Goal: Task Accomplishment & Management: Complete application form

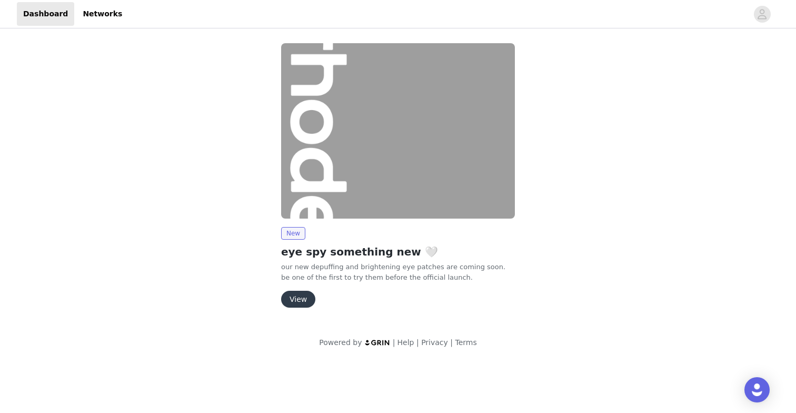
click at [297, 298] on button "View" at bounding box center [298, 299] width 34 height 17
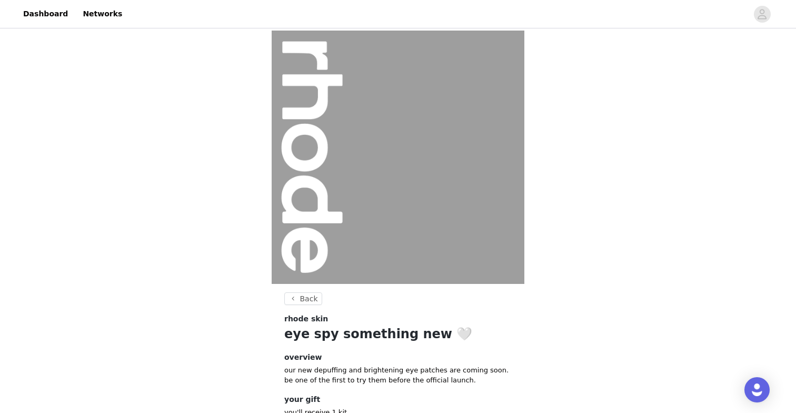
scroll to position [76, 0]
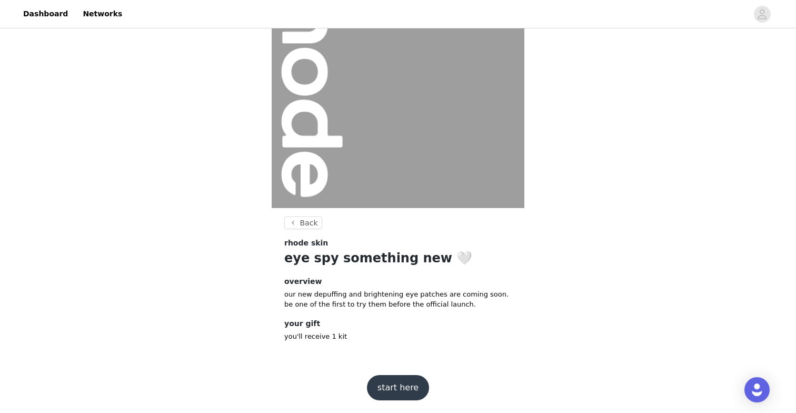
click at [407, 394] on button "start here" at bounding box center [398, 387] width 62 height 25
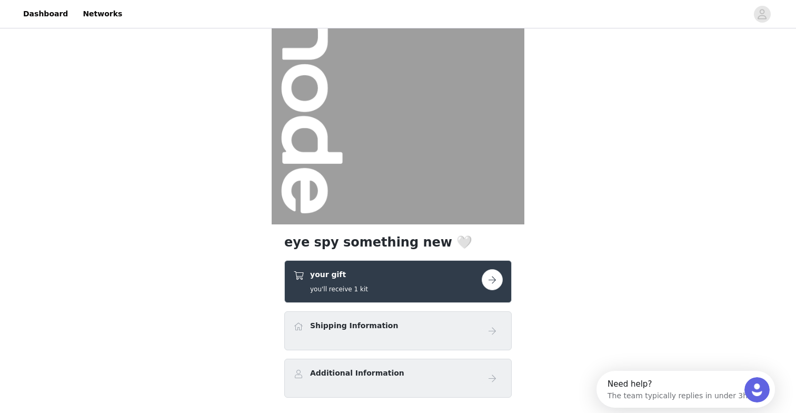
scroll to position [138, 0]
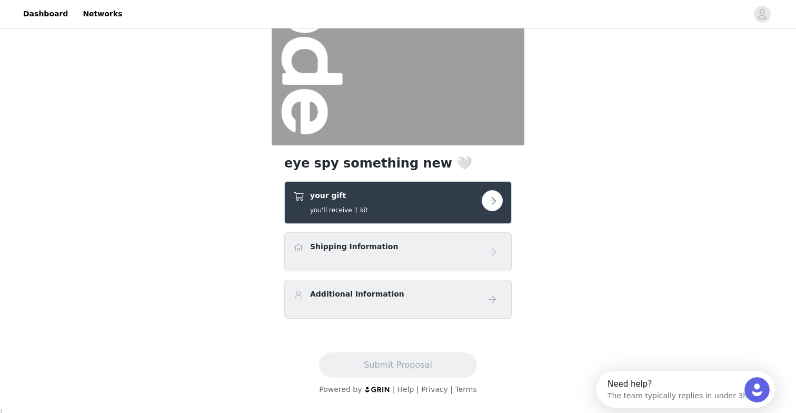
click at [490, 197] on button "button" at bounding box center [492, 200] width 21 height 21
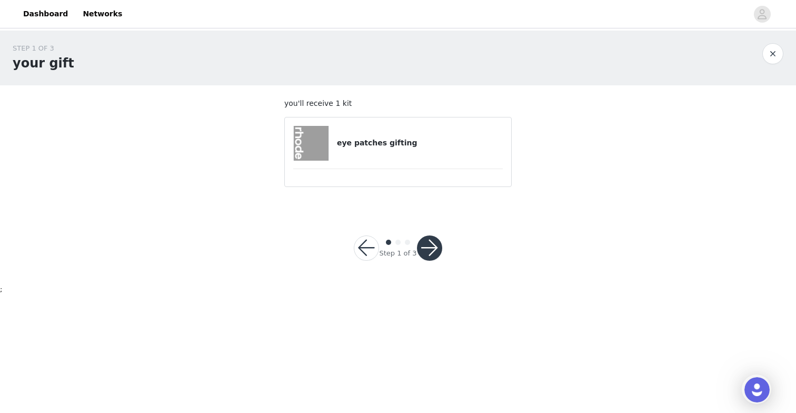
click at [416, 147] on h4 "eye patches gifting" at bounding box center [420, 142] width 166 height 11
click at [423, 242] on button "button" at bounding box center [429, 247] width 25 height 25
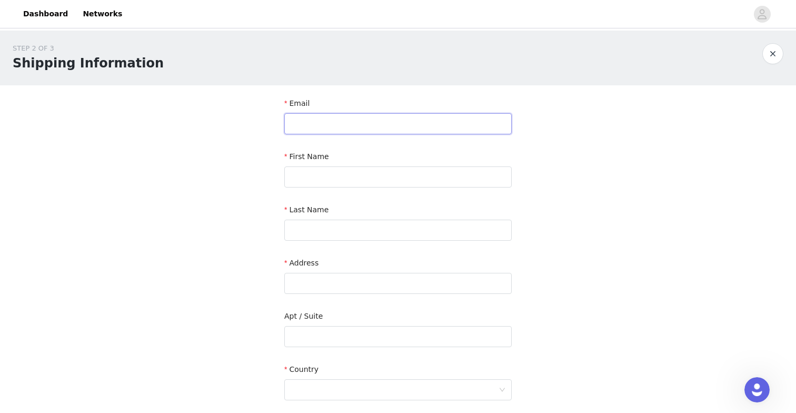
click at [347, 124] on input "text" at bounding box center [397, 123] width 227 height 21
type input "journalbymoon@gmail.com"
type input "Grace"
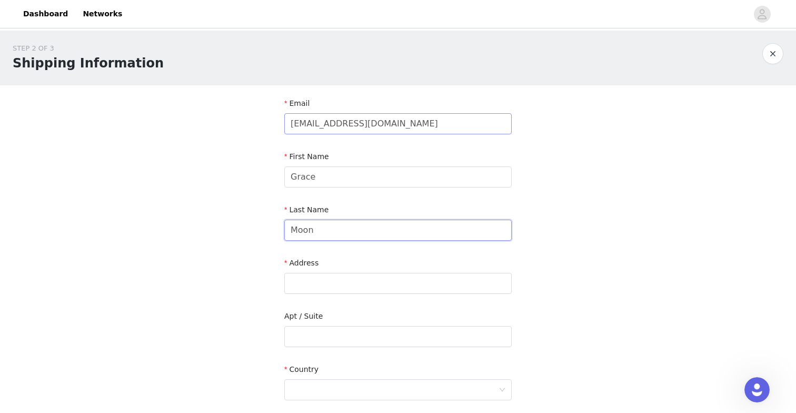
type input "Moon"
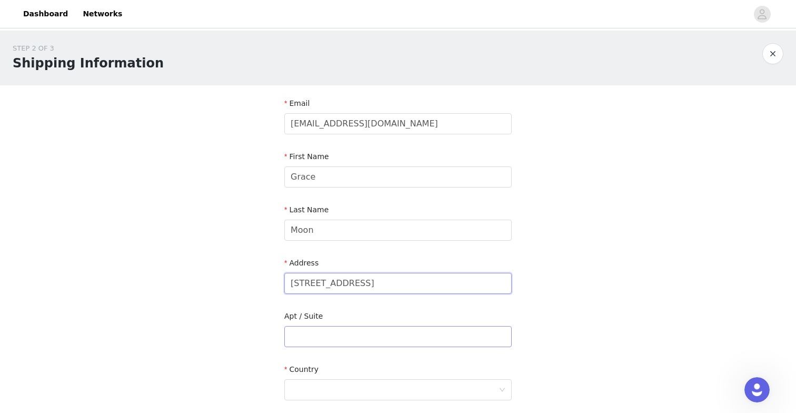
type input "175 W 87th St"
click at [304, 345] on input "text" at bounding box center [397, 336] width 227 height 21
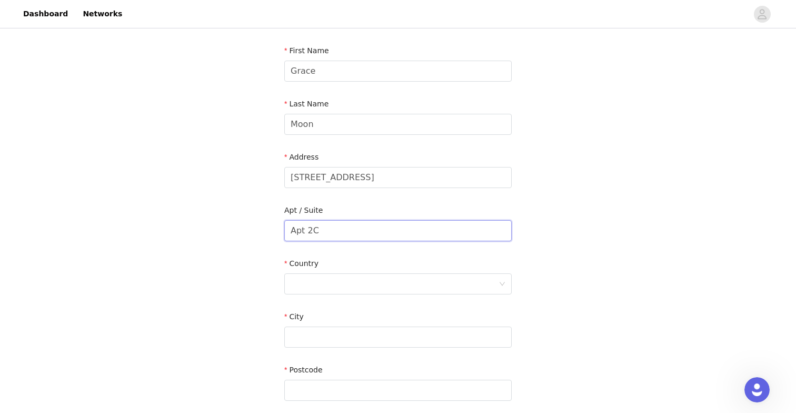
scroll to position [117, 0]
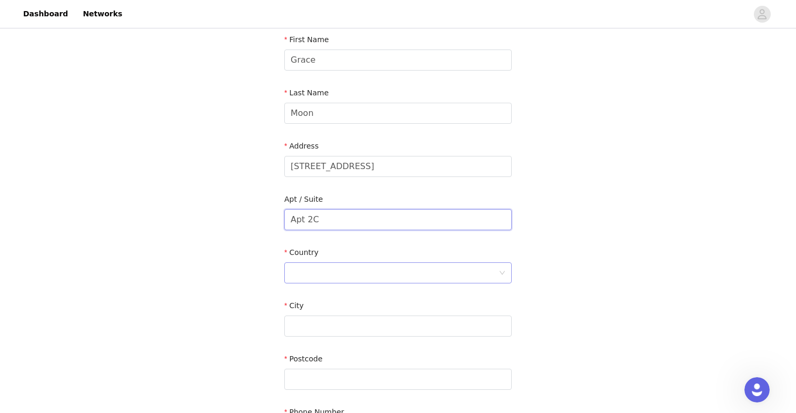
type input "Apt 2C"
click at [344, 272] on div at bounding box center [395, 273] width 208 height 20
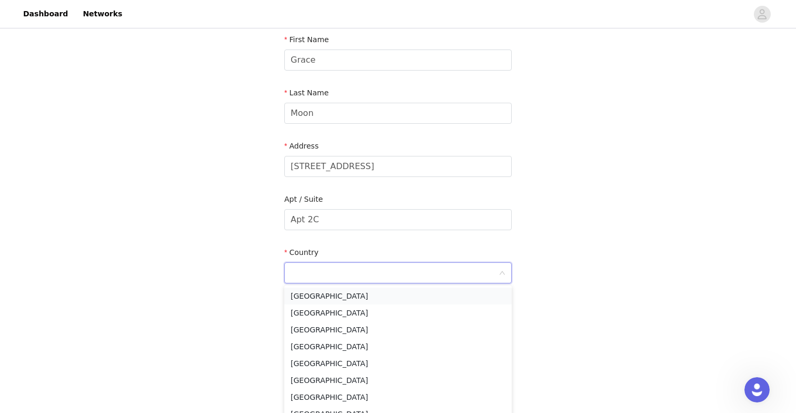
click at [356, 300] on li "United States" at bounding box center [397, 295] width 227 height 17
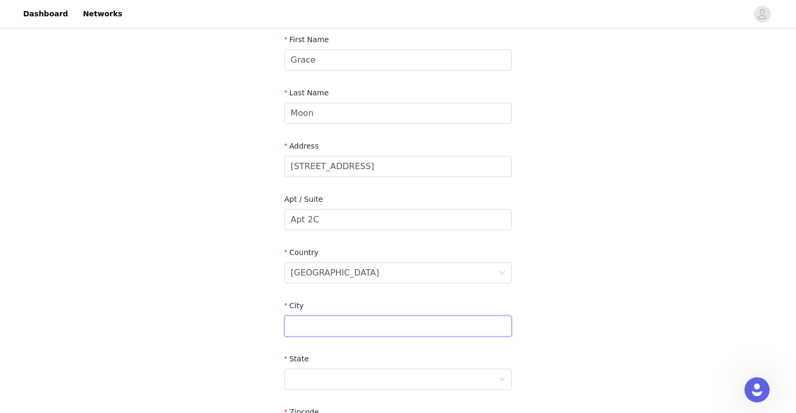
click at [319, 326] on input "text" at bounding box center [397, 325] width 227 height 21
type input "New York"
click at [308, 382] on div at bounding box center [395, 379] width 208 height 20
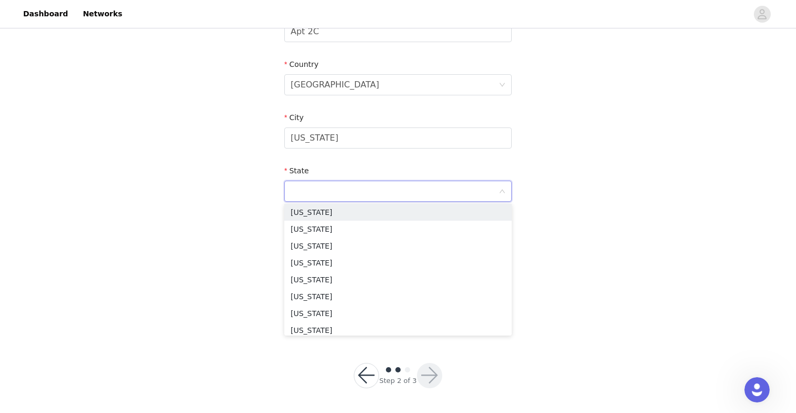
scroll to position [594, 0]
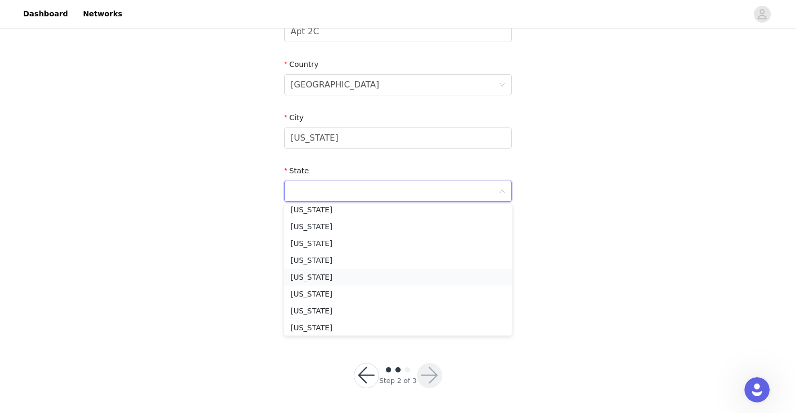
click at [334, 274] on li "New York" at bounding box center [397, 277] width 227 height 17
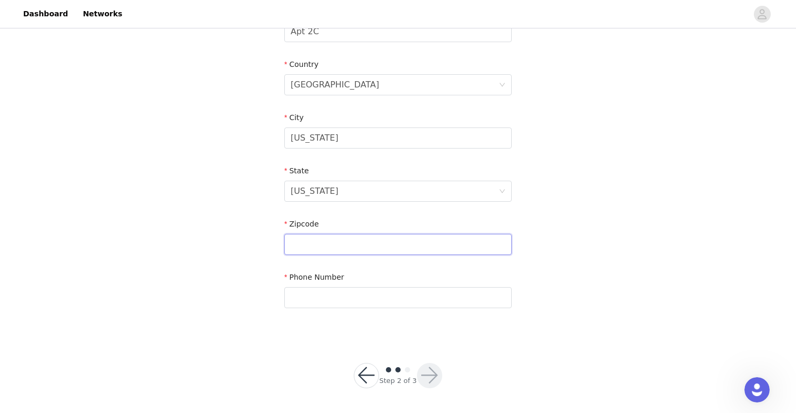
click at [325, 241] on input "text" at bounding box center [397, 244] width 227 height 21
type input "10024"
click at [306, 301] on input "text" at bounding box center [397, 297] width 227 height 21
type input "4086218804"
click at [214, 287] on div "STEP 2 OF 3 Shipping Information Email journalbymoon@gmail.com First Name Grace…" at bounding box center [398, 32] width 796 height 612
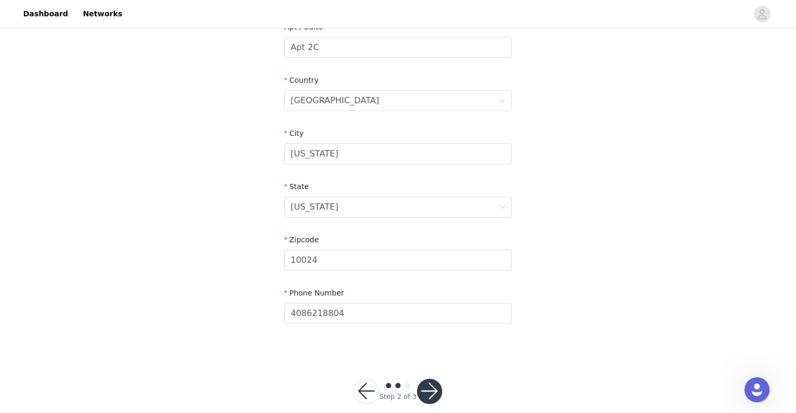
scroll to position [305, 0]
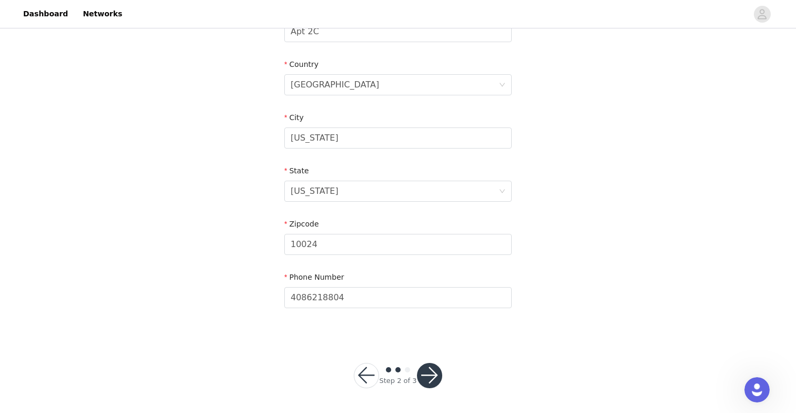
click at [438, 380] on button "button" at bounding box center [429, 375] width 25 height 25
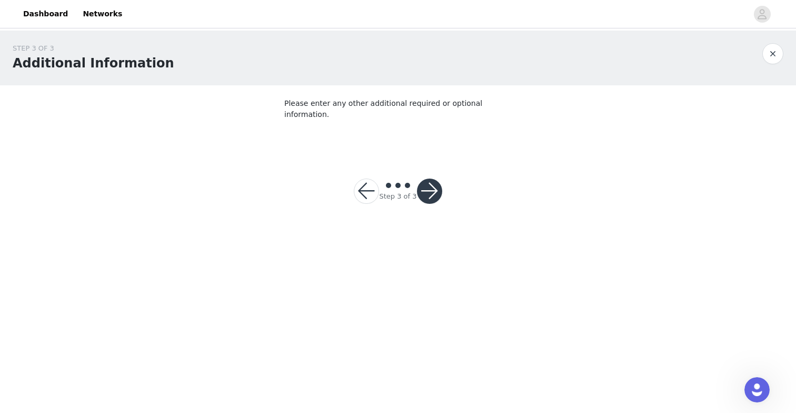
click at [428, 184] on button "button" at bounding box center [429, 190] width 25 height 25
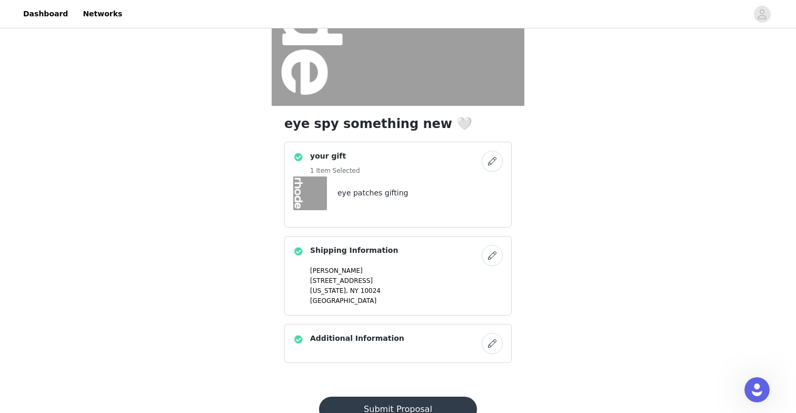
scroll to position [216, 0]
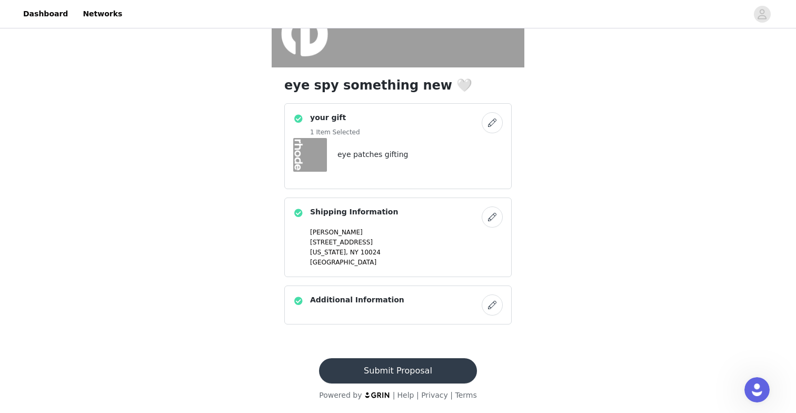
click at [381, 369] on button "Submit Proposal" at bounding box center [397, 370] width 157 height 25
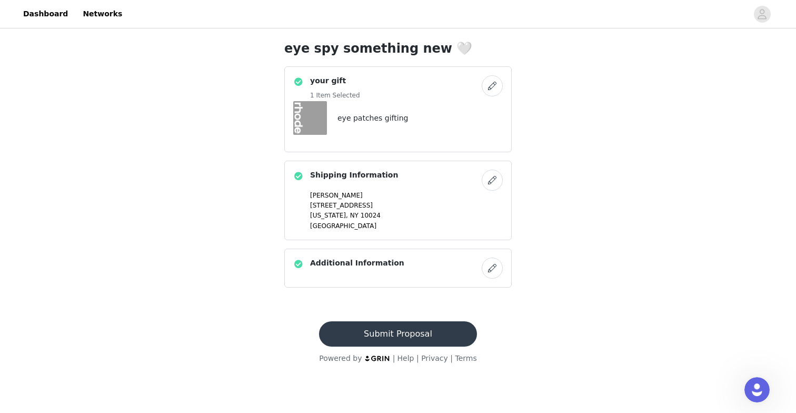
scroll to position [0, 0]
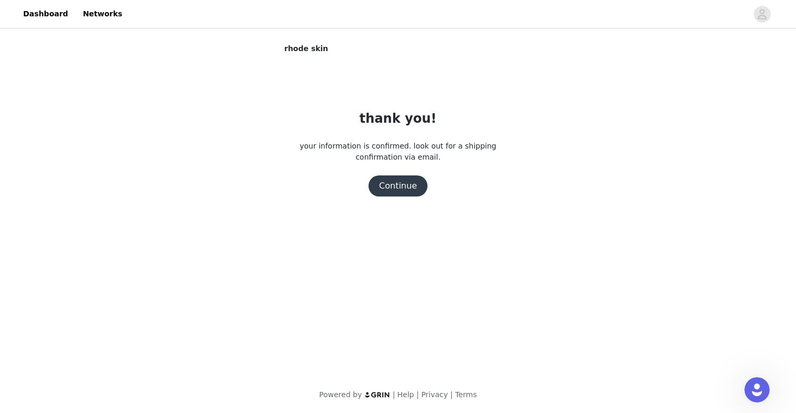
click at [410, 186] on button "Continue" at bounding box center [398, 185] width 59 height 21
